Goal: Browse casually

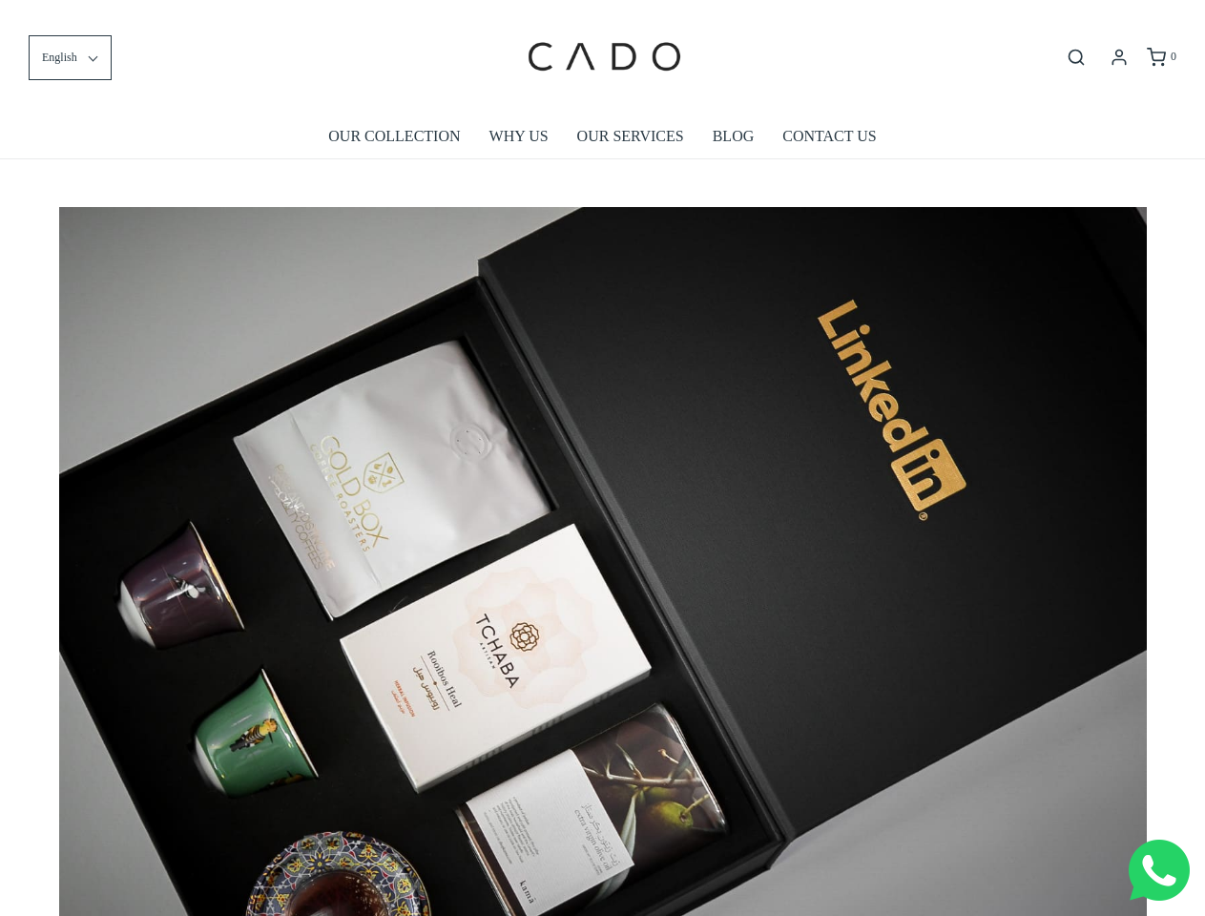
scroll to position [0, 10876]
click at [602, 458] on img at bounding box center [603, 569] width 1088 height 725
click at [70, 57] on span "English" at bounding box center [59, 58] width 35 height 18
click at [1076, 57] on icon "Open search bar" at bounding box center [1076, 57] width 23 height 19
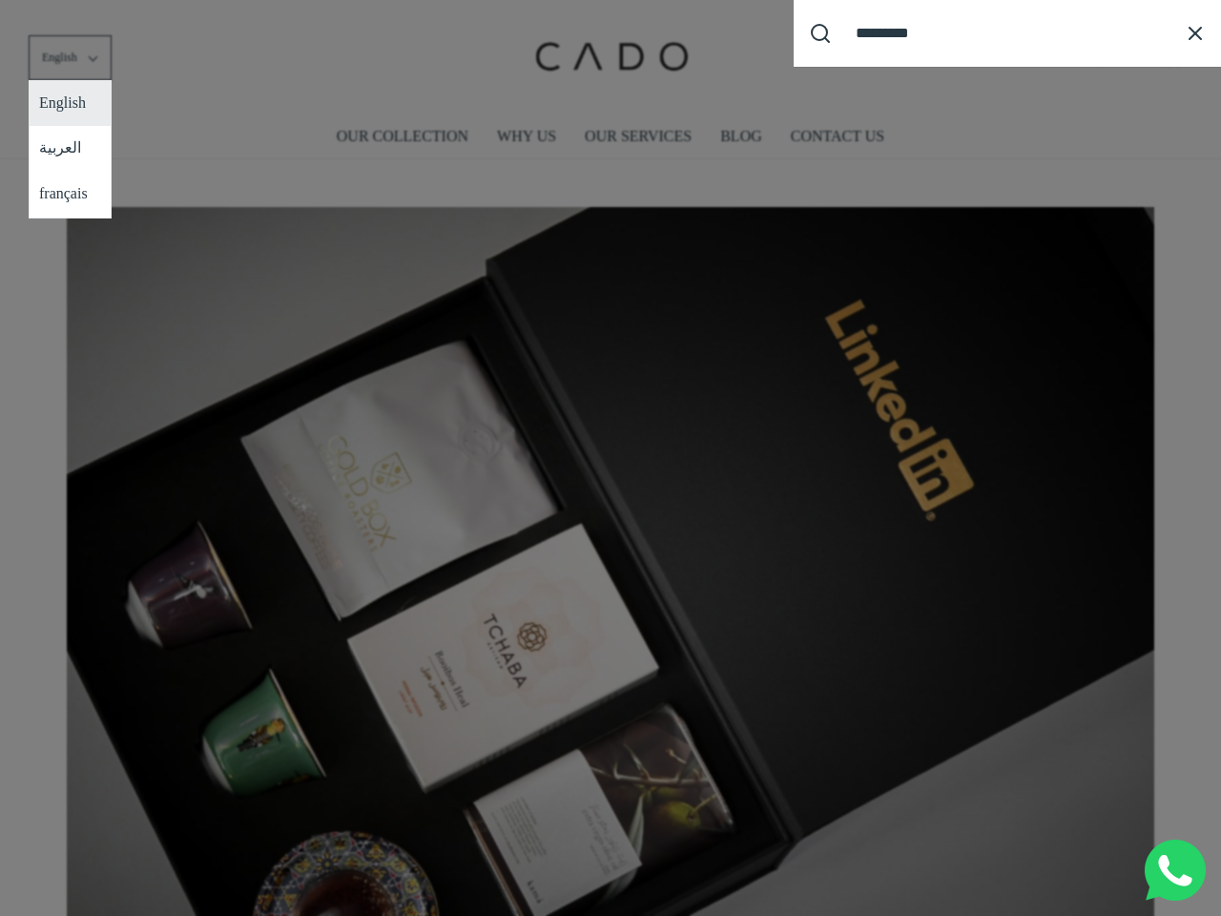
click at [603, 554] on div "Search our site cadogifting Loading..." at bounding box center [610, 458] width 1221 height 916
